Goal: Check status: Check status

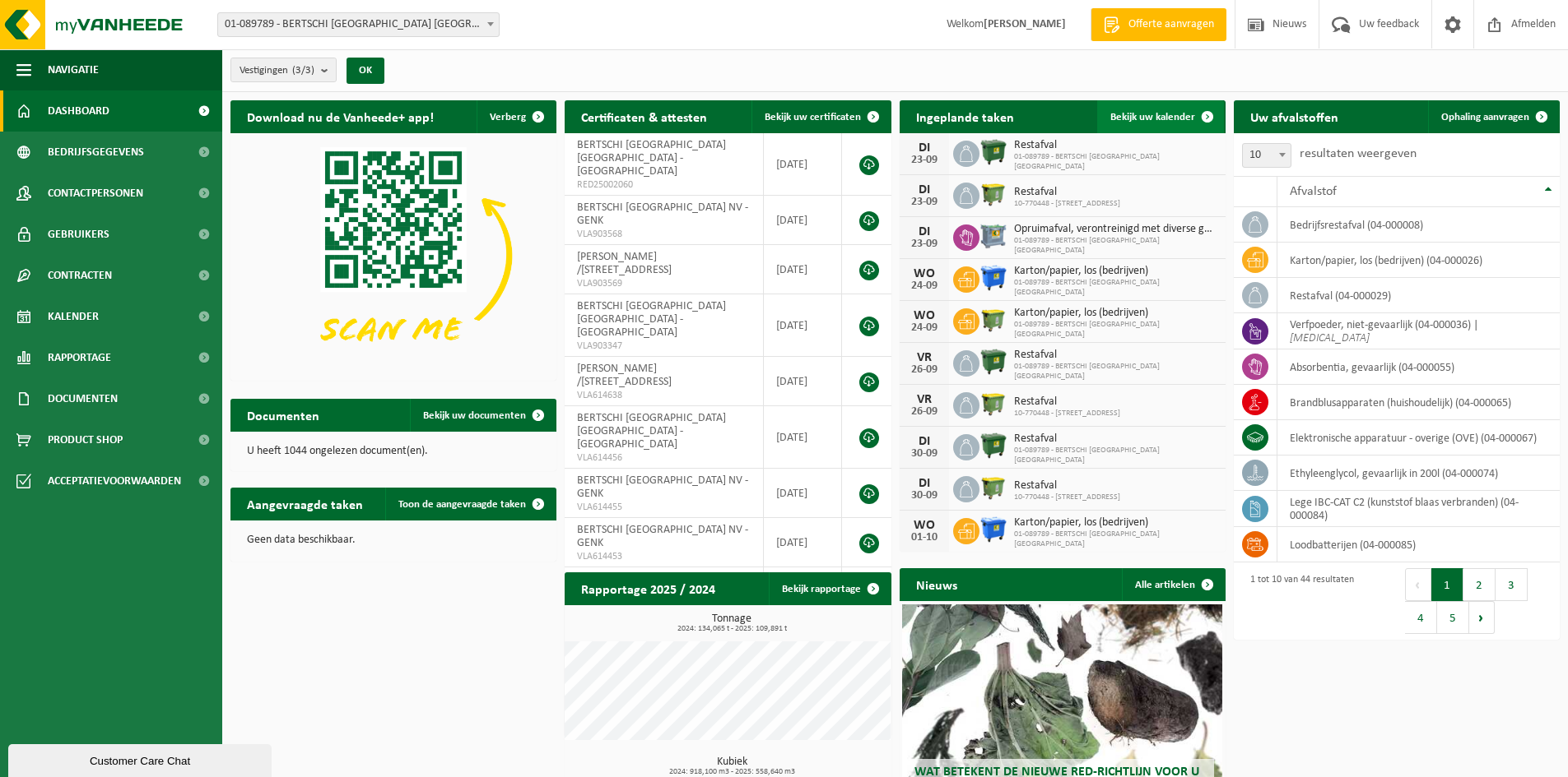
click at [1125, 119] on span "Bekijk uw kalender" at bounding box center [1152, 118] width 85 height 11
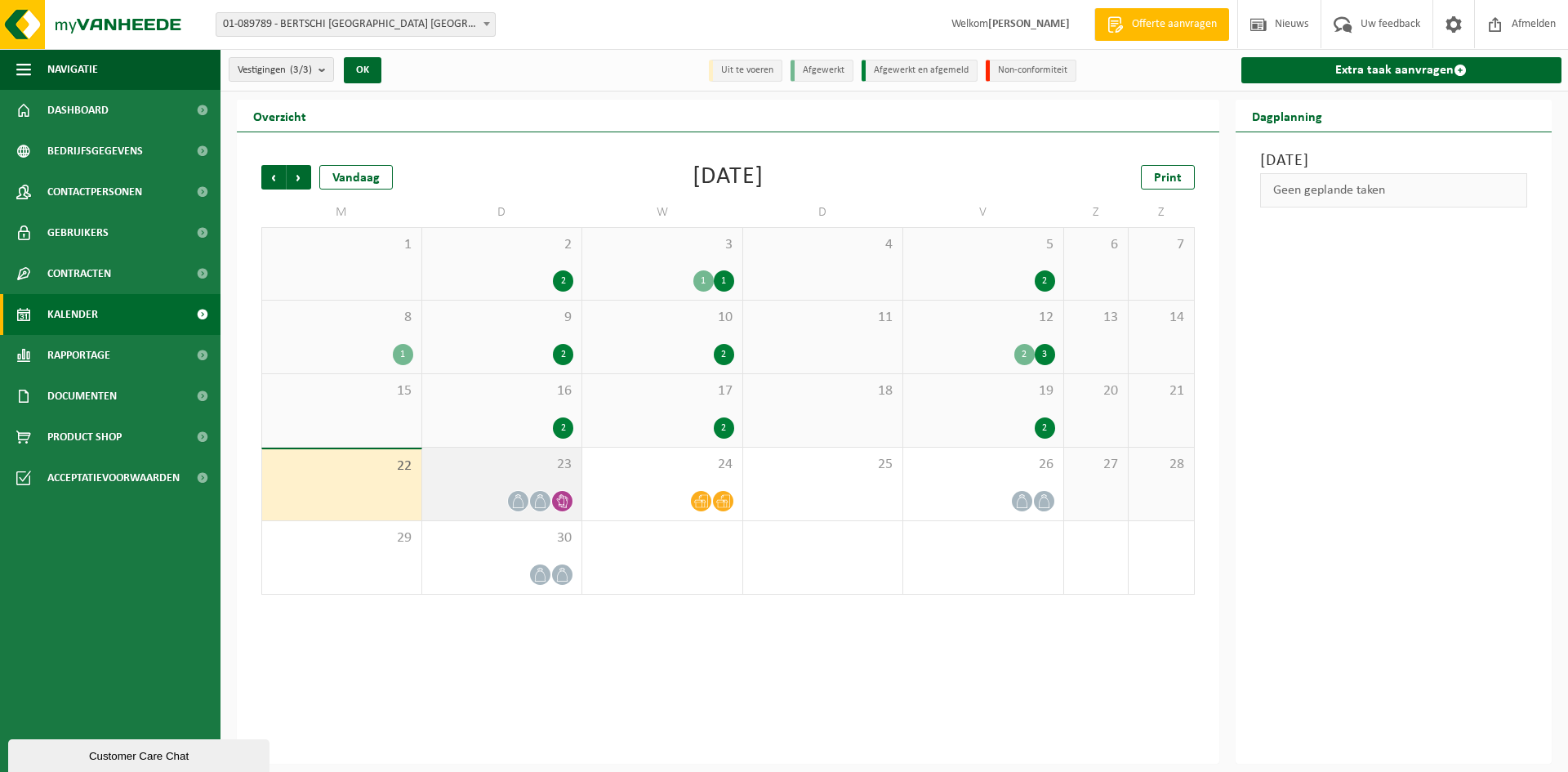
click at [502, 509] on div at bounding box center [502, 502] width 144 height 22
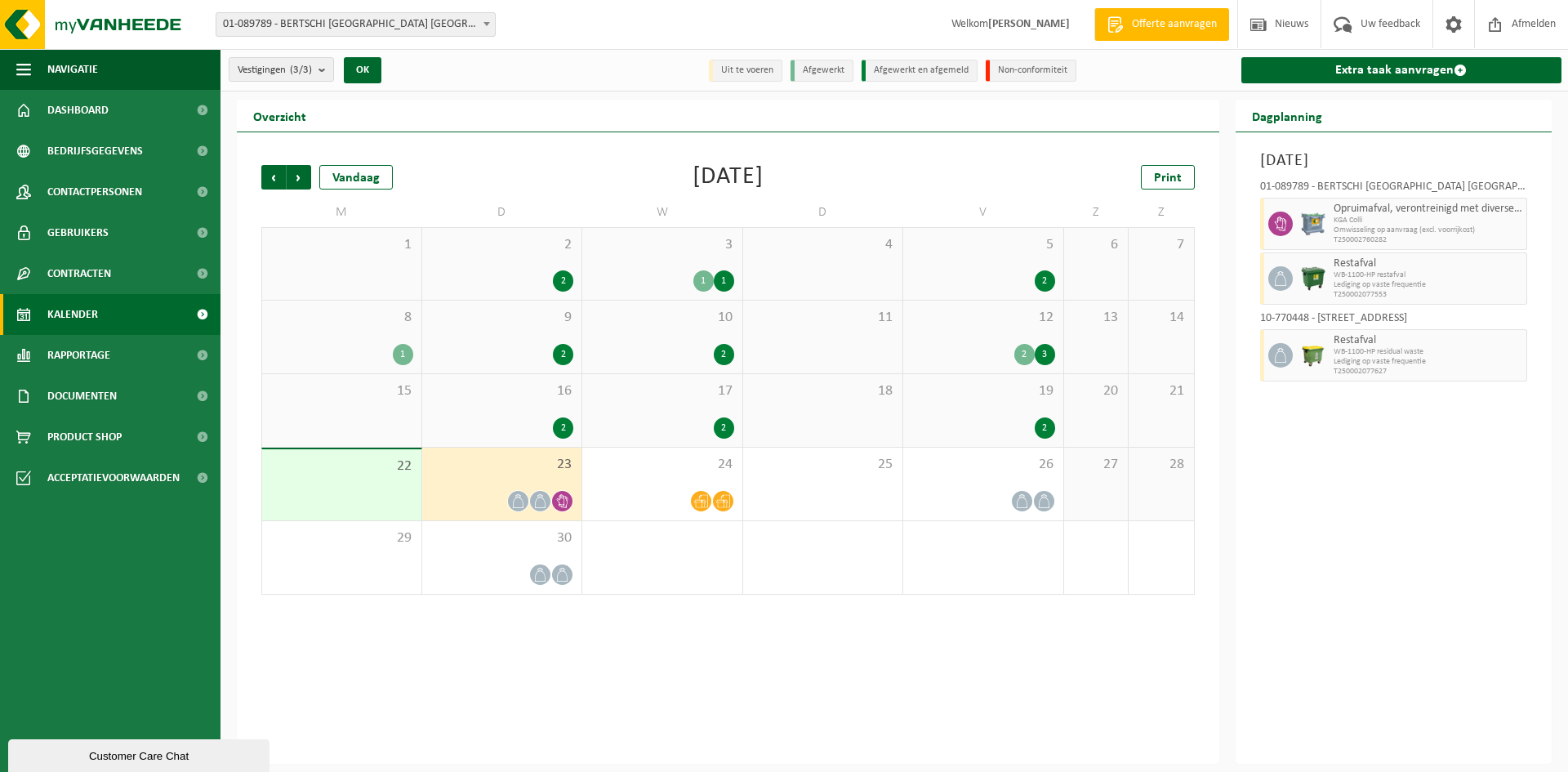
click at [490, 506] on div at bounding box center [502, 502] width 144 height 22
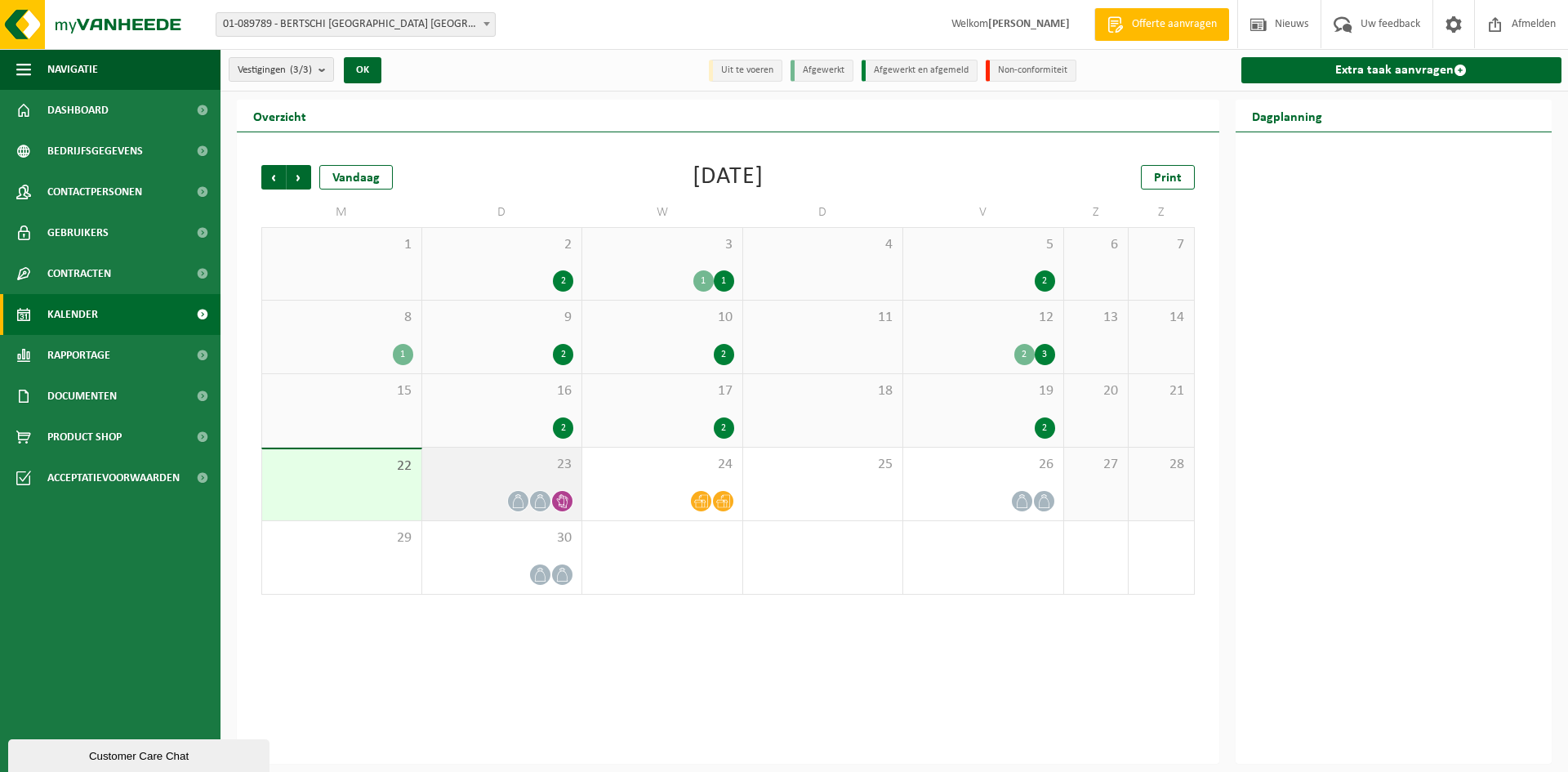
click at [530, 491] on div at bounding box center [502, 502] width 144 height 22
